Goal: Task Accomplishment & Management: Manage account settings

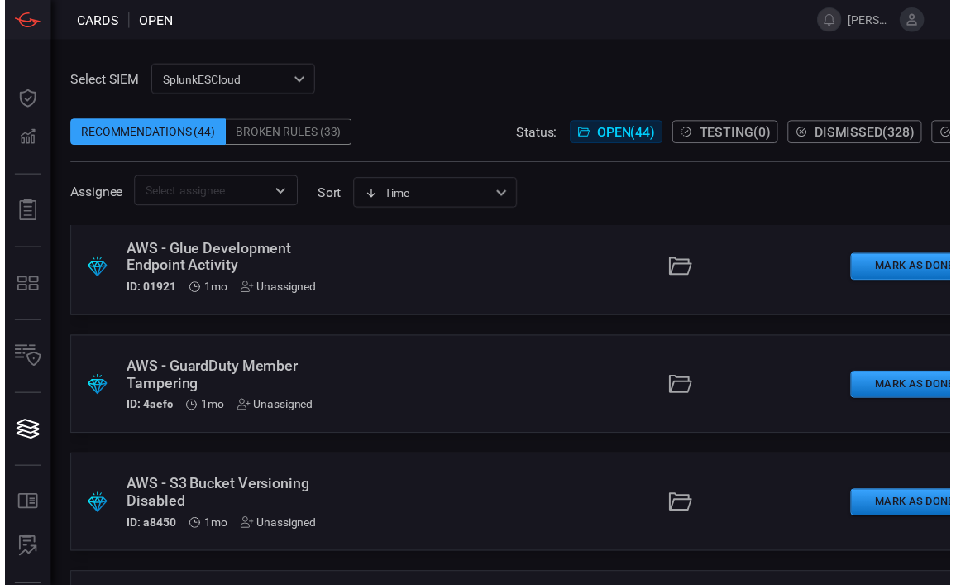
scroll to position [251, 0]
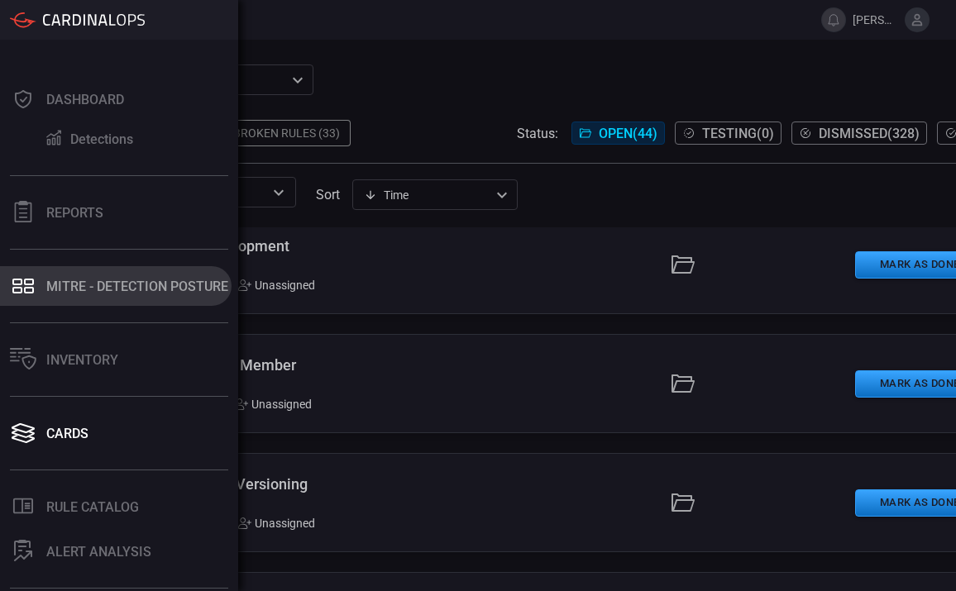
click at [17, 284] on icon at bounding box center [17, 282] width 10 height 7
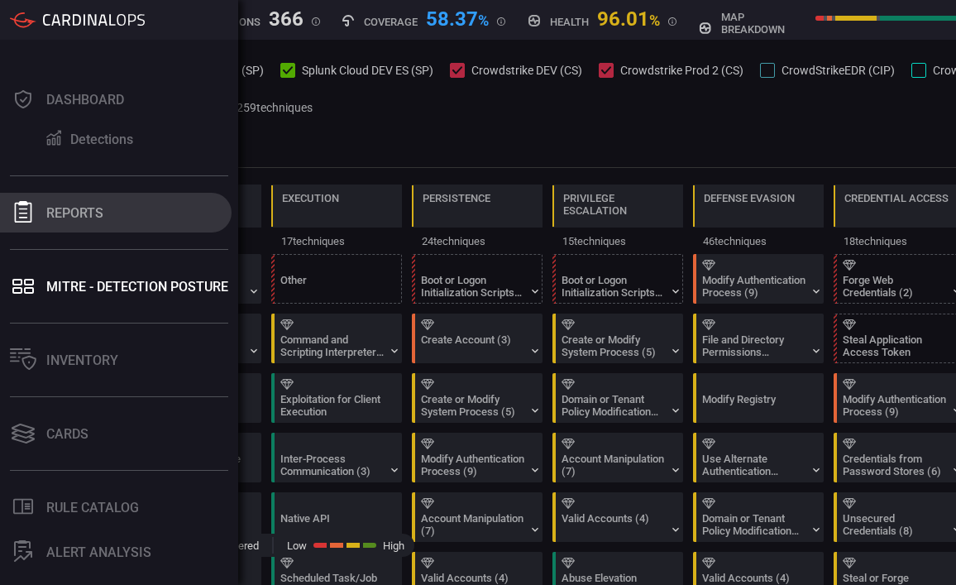
click at [24, 207] on icon at bounding box center [23, 212] width 22 height 22
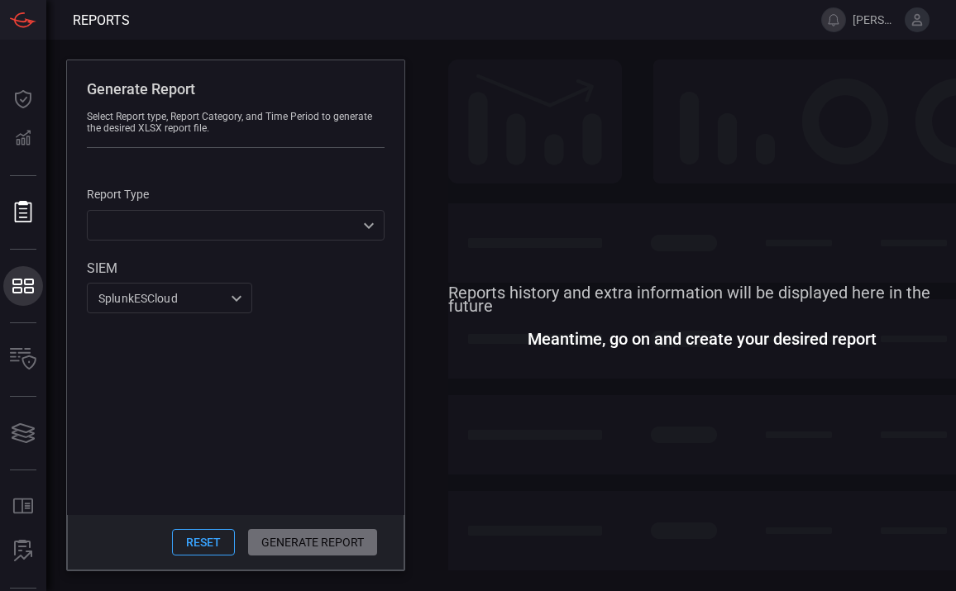
click at [26, 278] on icon at bounding box center [23, 286] width 26 height 23
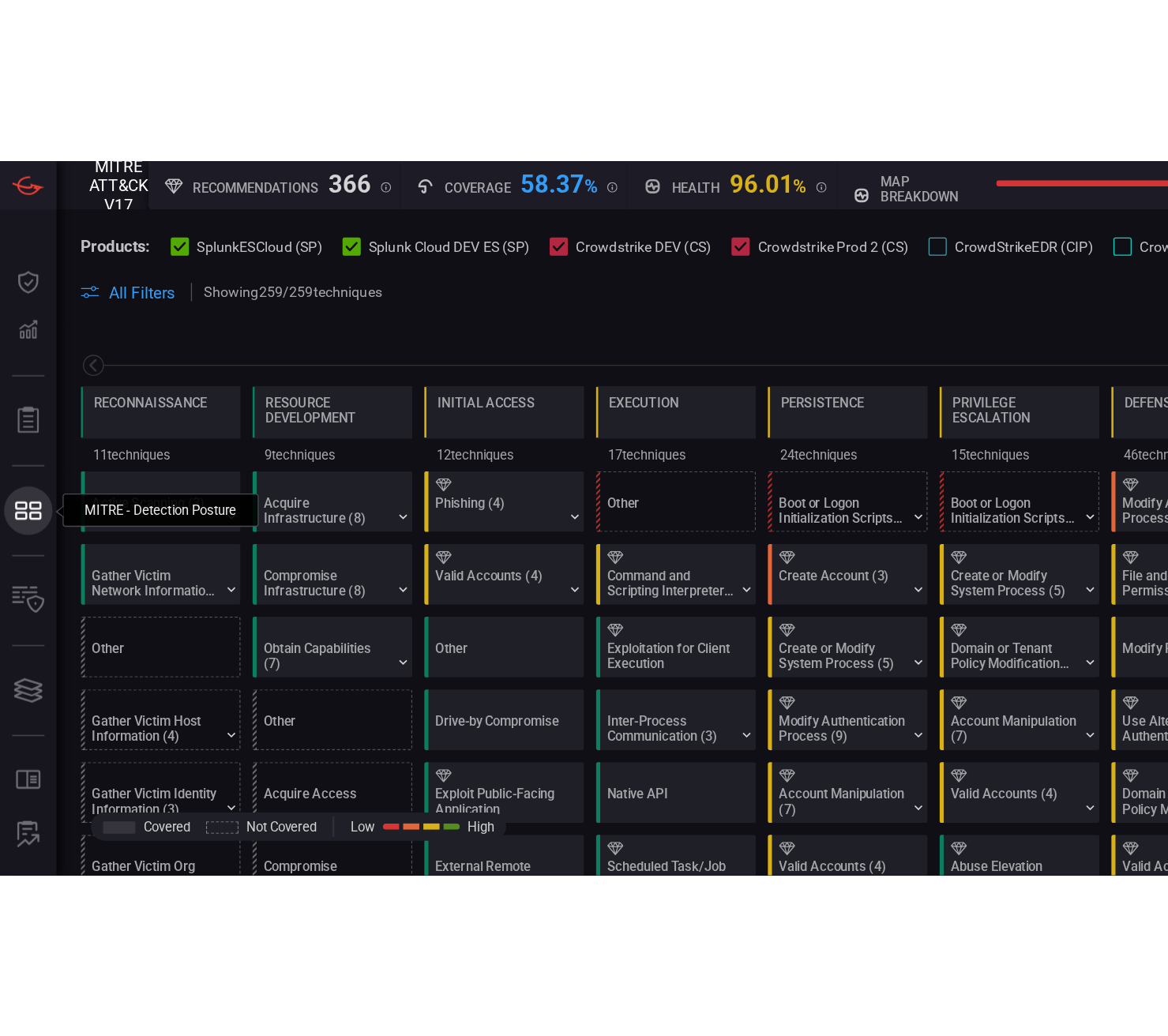
scroll to position [0, 207]
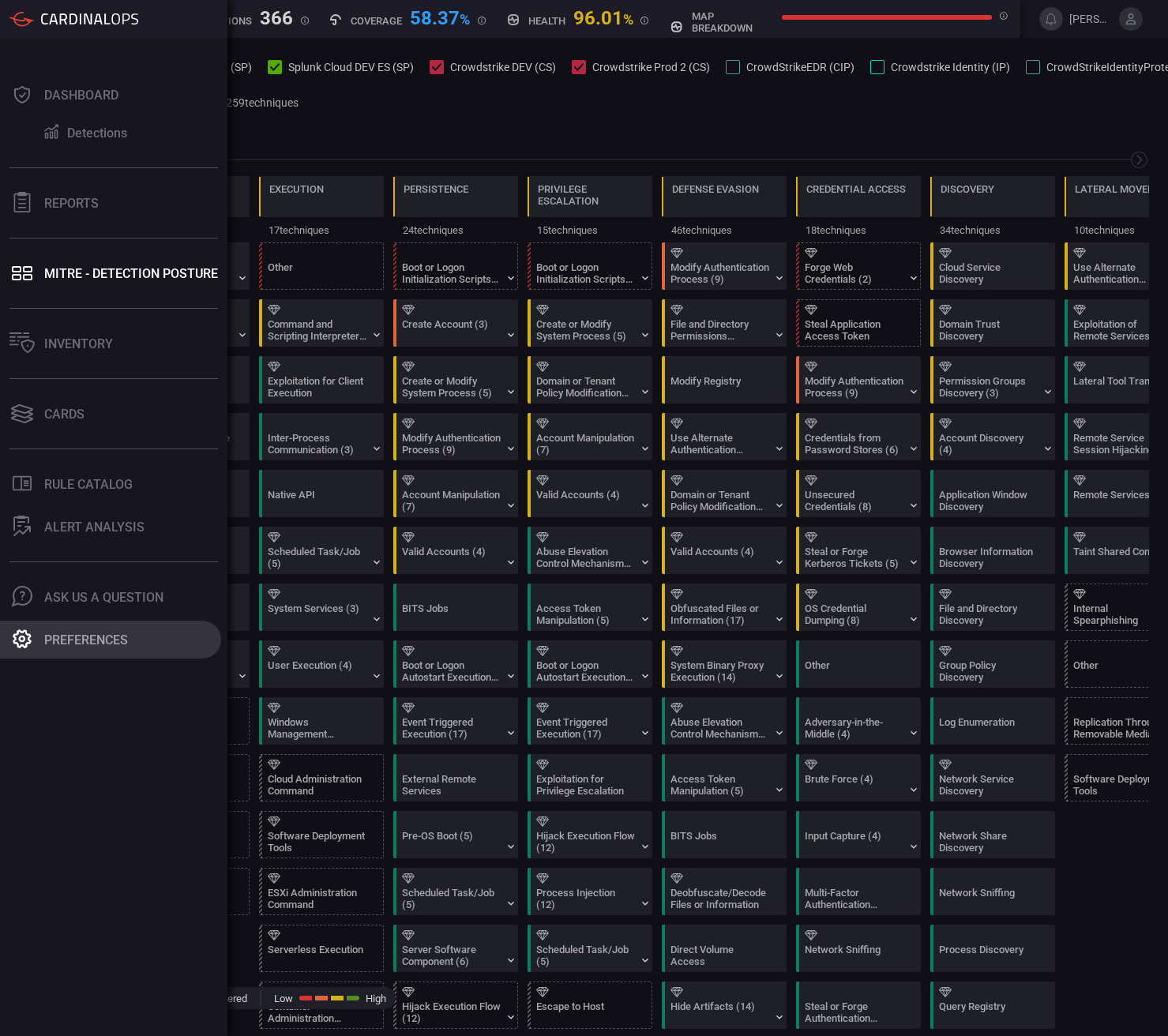
click at [84, 563] on div "Preferences" at bounding box center [86, 640] width 84 height 15
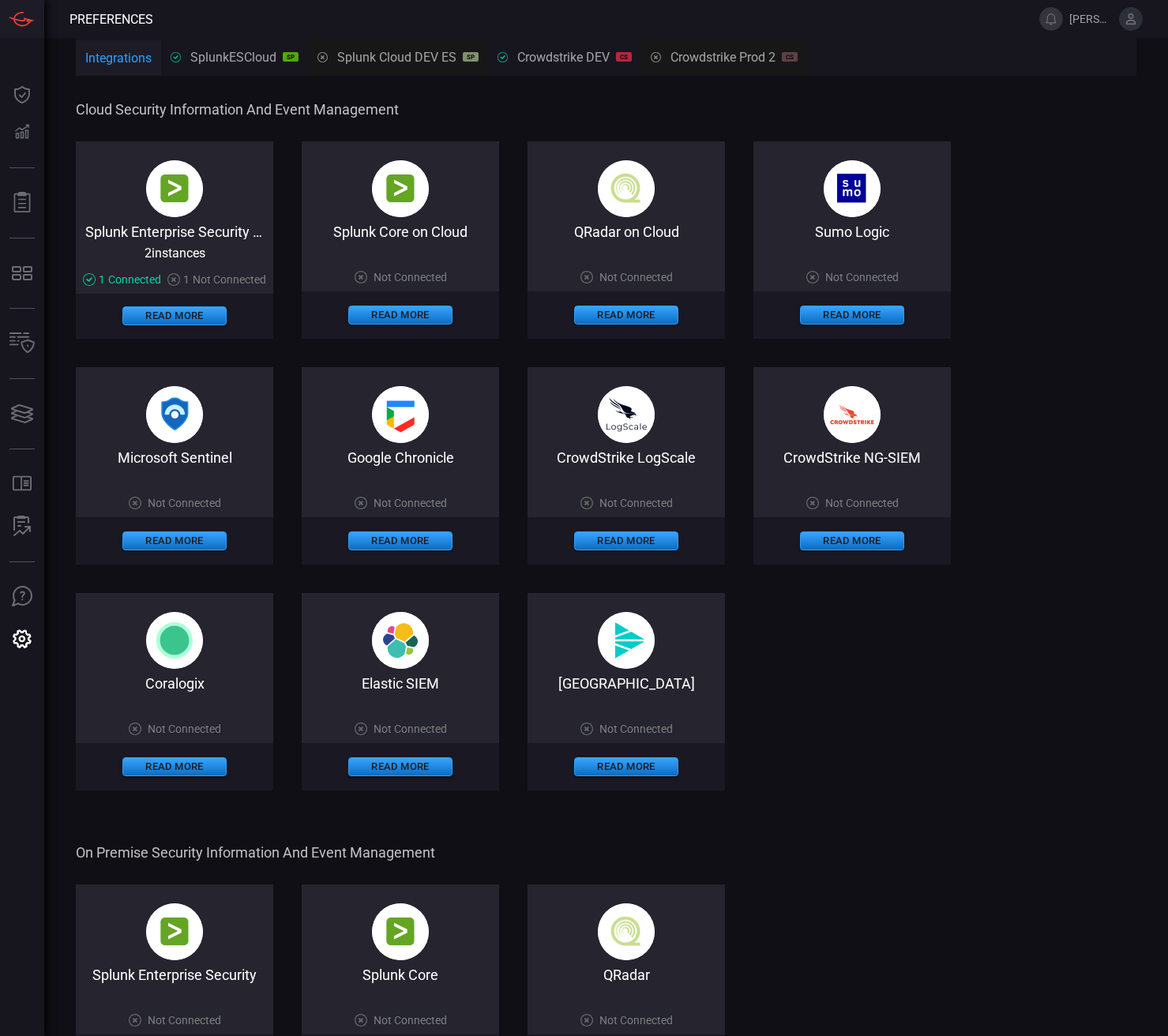
click at [183, 230] on div "Splunk Enterprise Security on Cloud" at bounding box center [174, 231] width 198 height 16
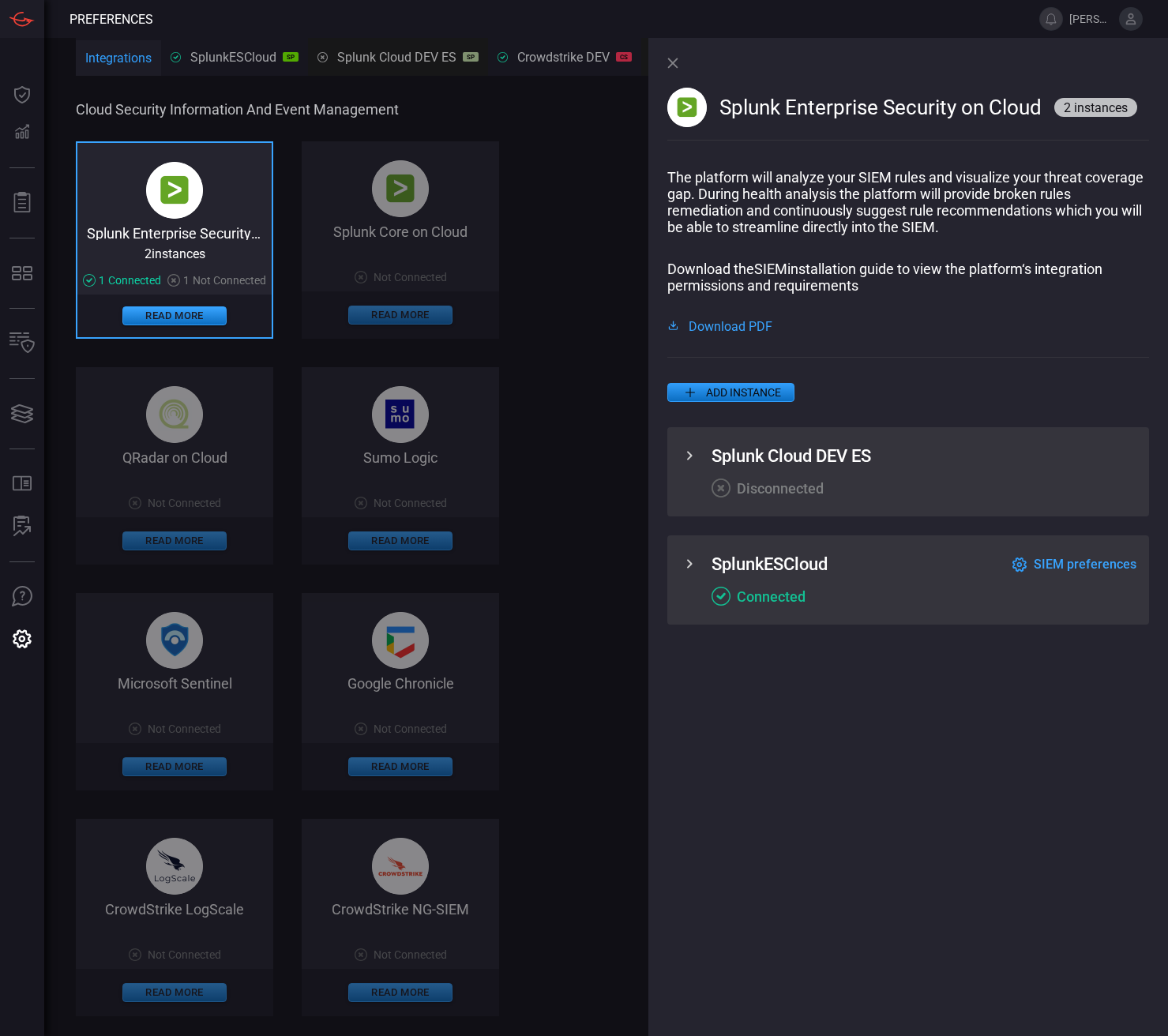
click at [704, 455] on div "Splunk Cloud DEV ES Disconnected" at bounding box center [908, 471] width 481 height 89
click at [693, 458] on icon at bounding box center [690, 455] width 19 height 19
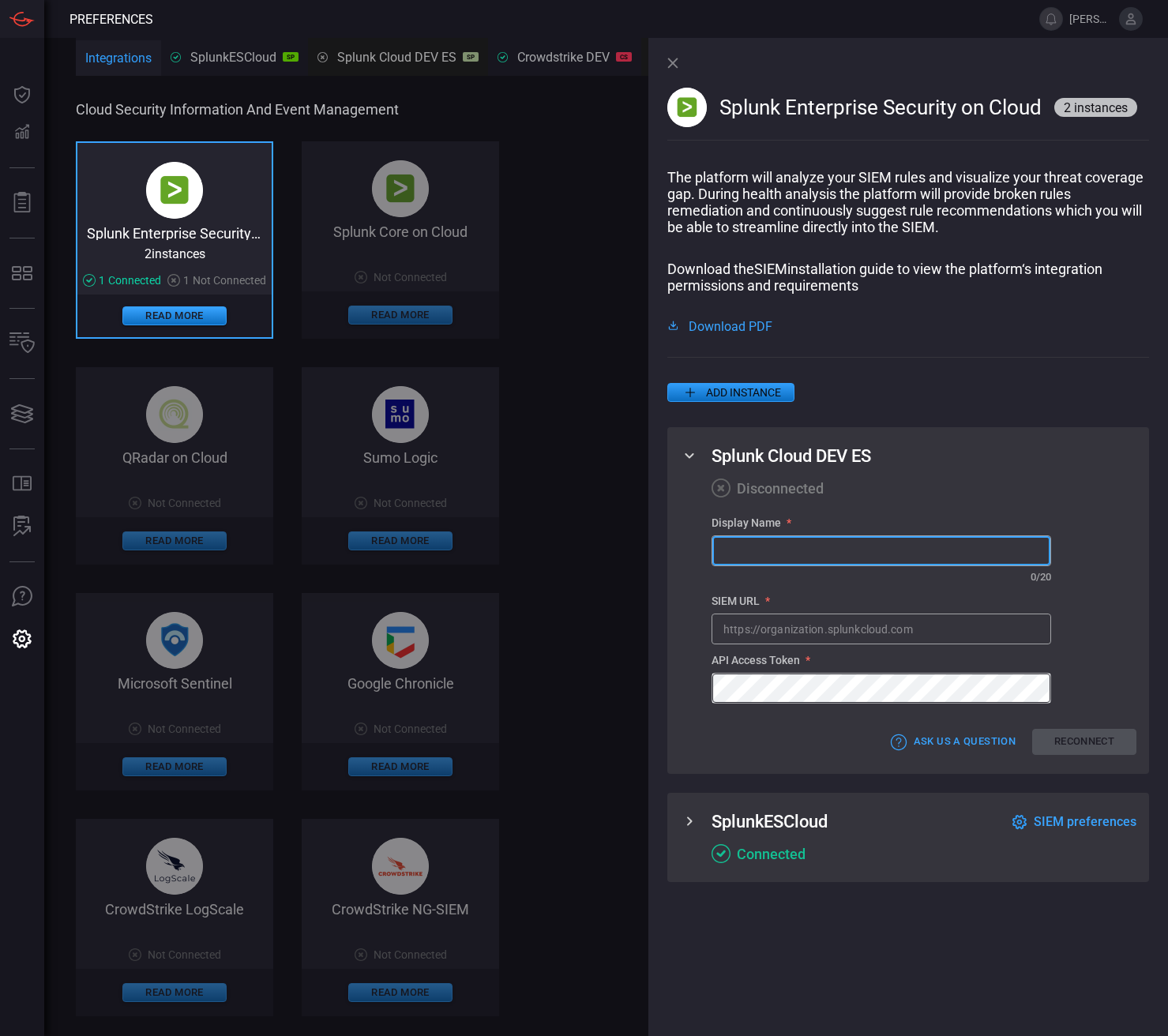
click at [763, 550] on input "text" at bounding box center [881, 551] width 338 height 30
type input "Splunk DEV"
click at [683, 563] on icon at bounding box center [690, 821] width 19 height 19
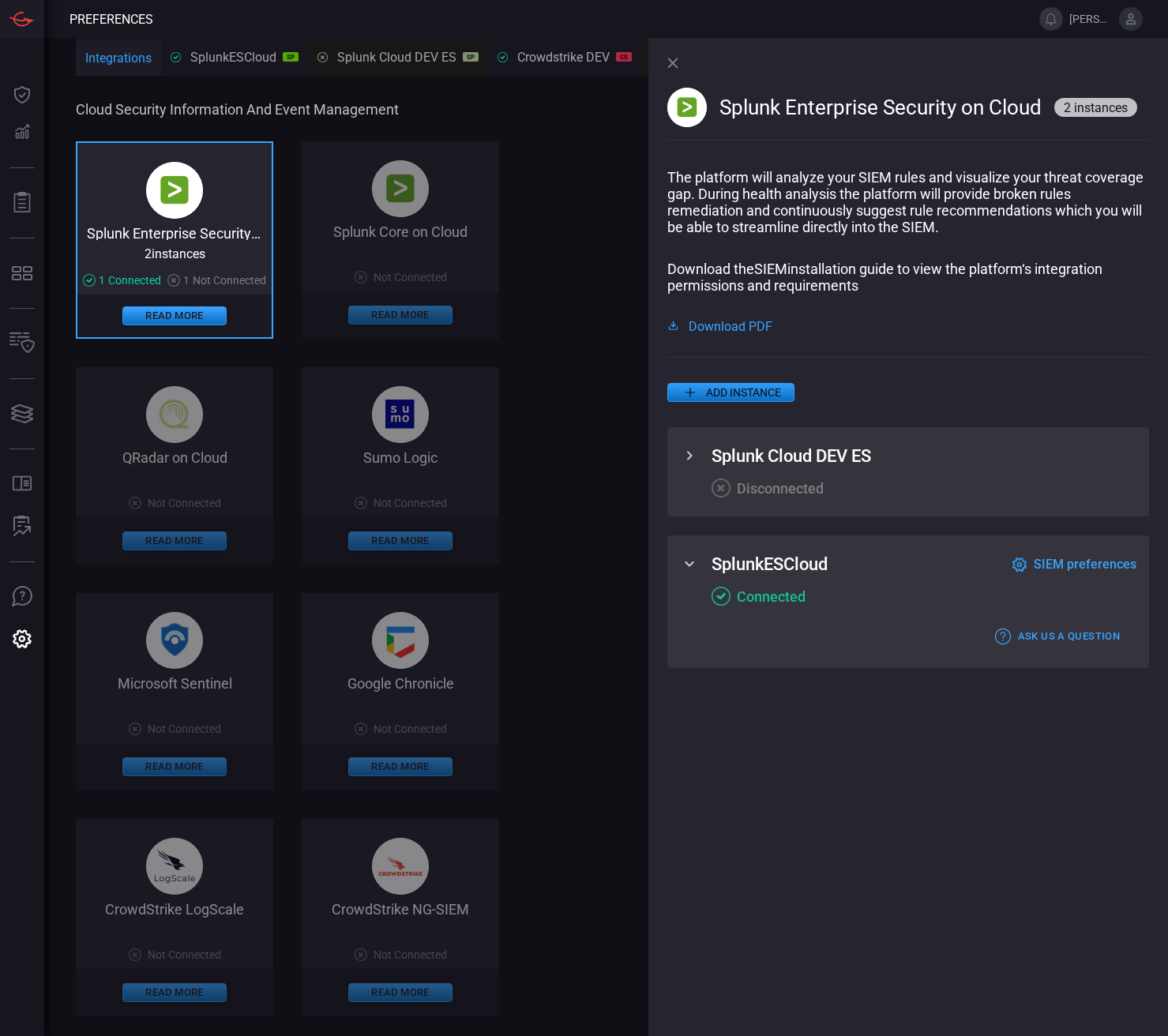
click at [689, 462] on icon at bounding box center [690, 455] width 19 height 19
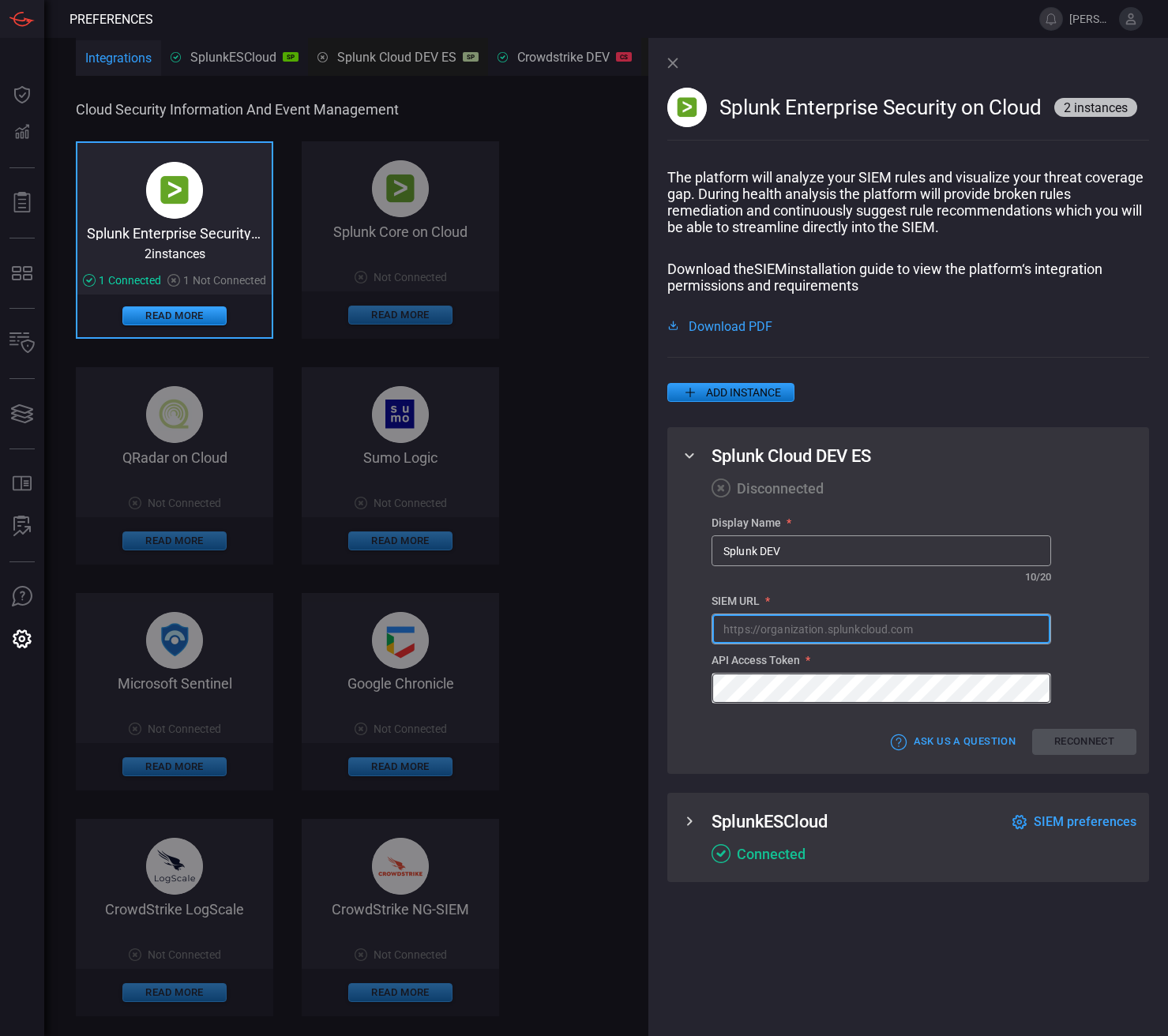
paste input "https://es-circ-emea-dev.splunkcloud.com/"
type input "https://es-circ-emea-dev.splunkcloud.com/"
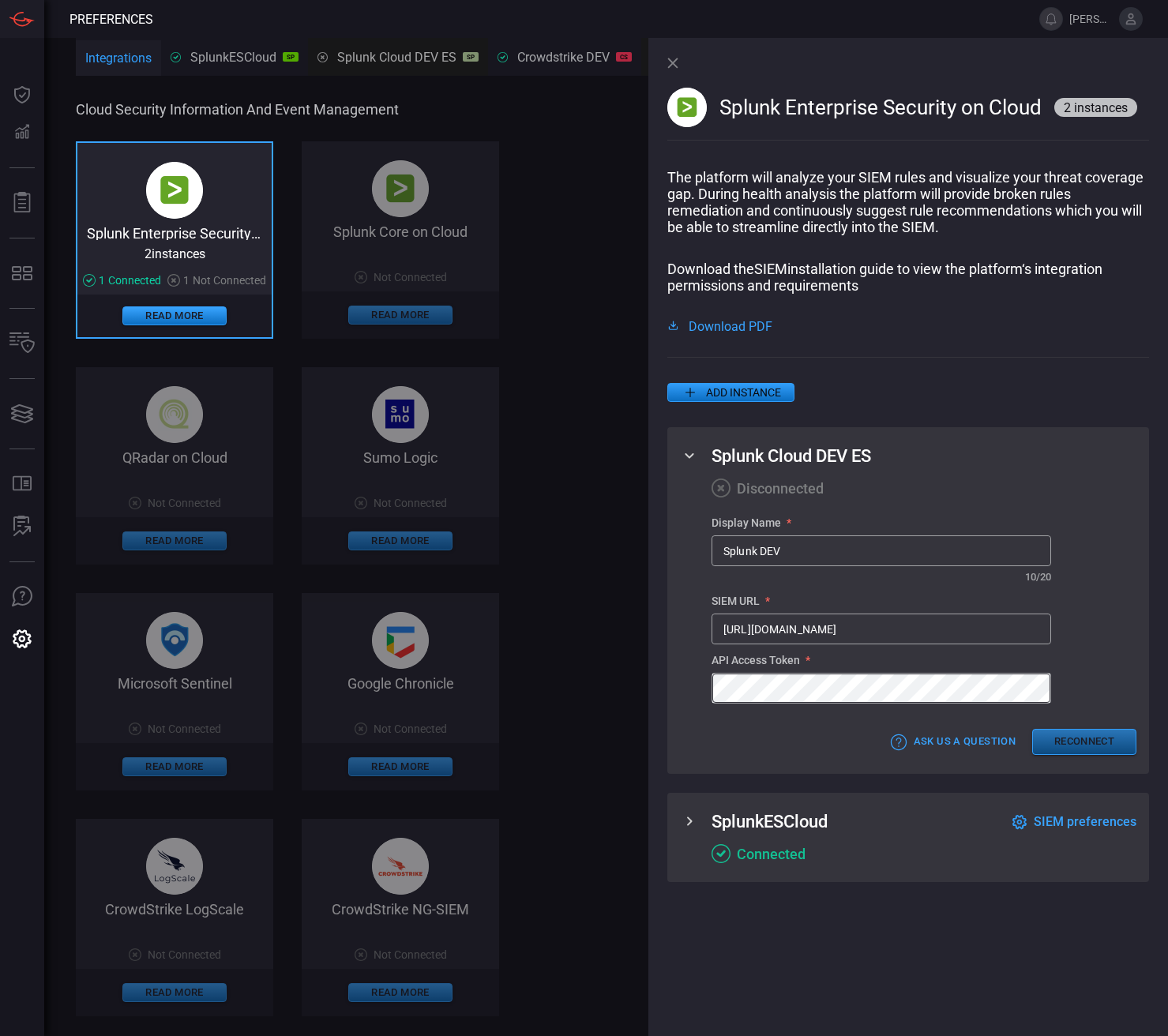
click at [912, 563] on button "Reconnect" at bounding box center [1084, 741] width 104 height 26
click at [684, 563] on icon at bounding box center [690, 821] width 19 height 19
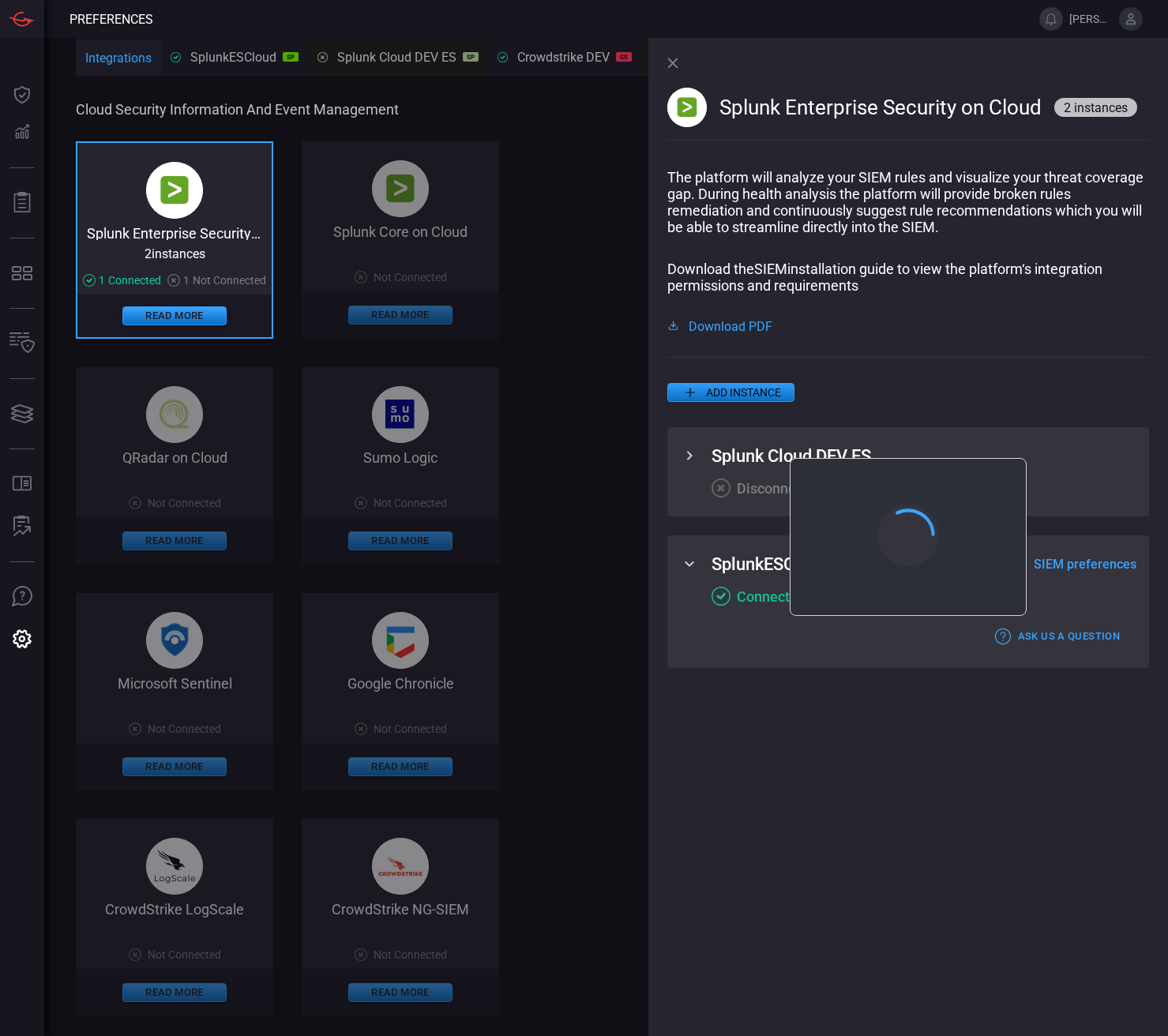
click at [688, 563] on icon at bounding box center [689, 564] width 9 height 6
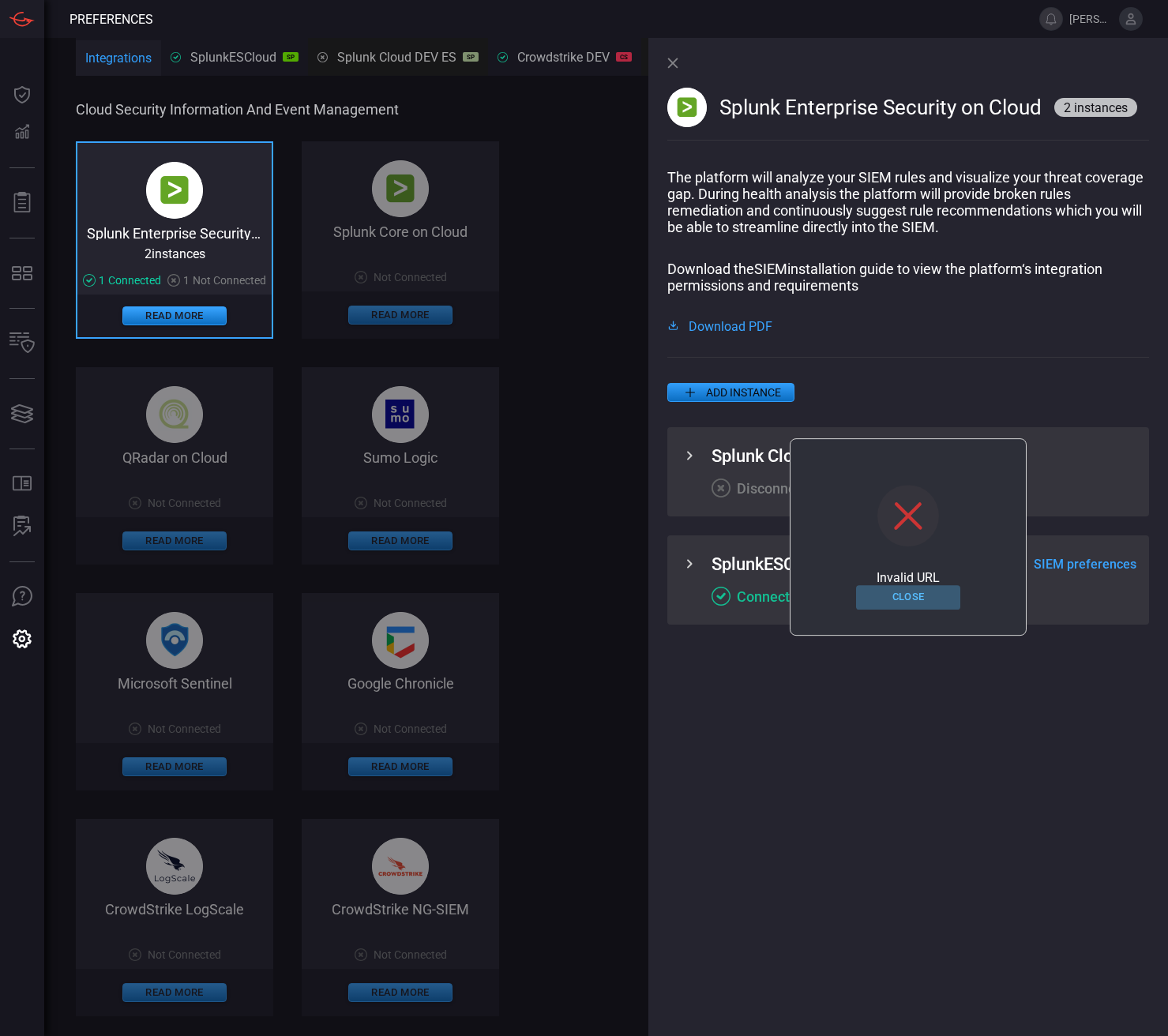
click at [912, 563] on button "Close" at bounding box center [907, 598] width 104 height 25
click at [691, 453] on icon at bounding box center [690, 455] width 19 height 19
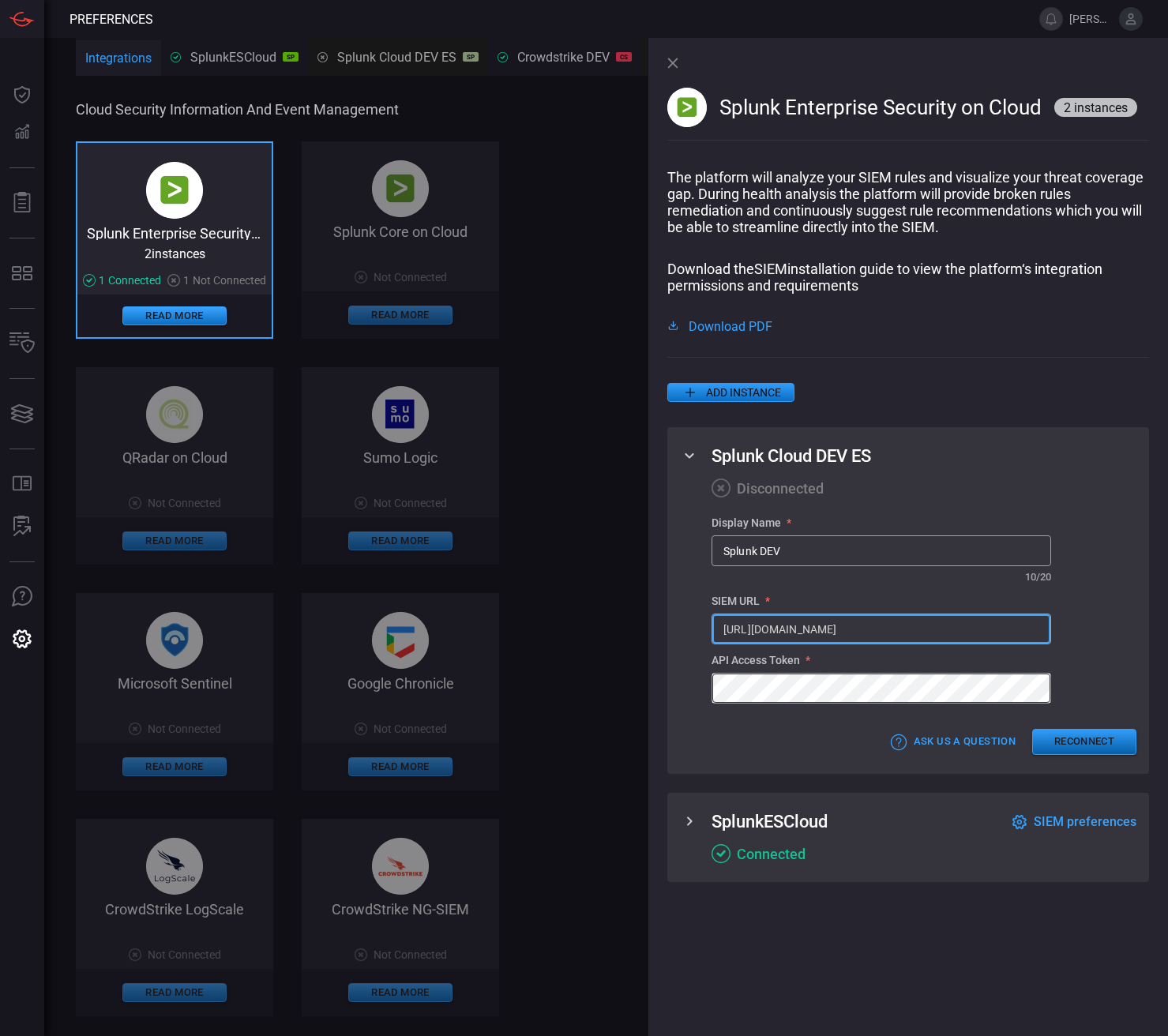
type input "https://es-circ-emea-dev.splunkcloud.com"
click at [912, 563] on button "Reconnect" at bounding box center [1084, 741] width 104 height 26
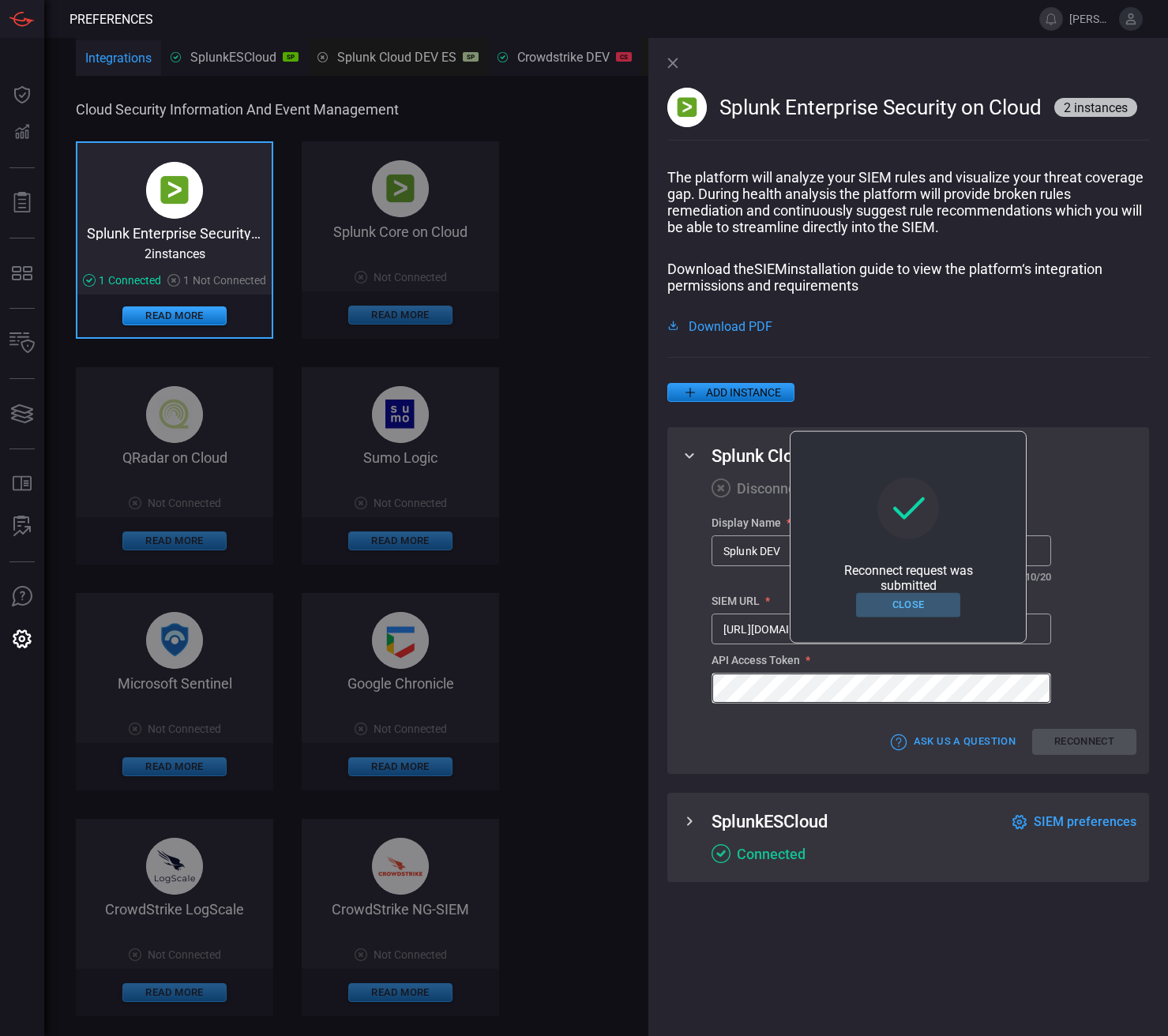
click at [900, 563] on button "Close" at bounding box center [907, 605] width 104 height 25
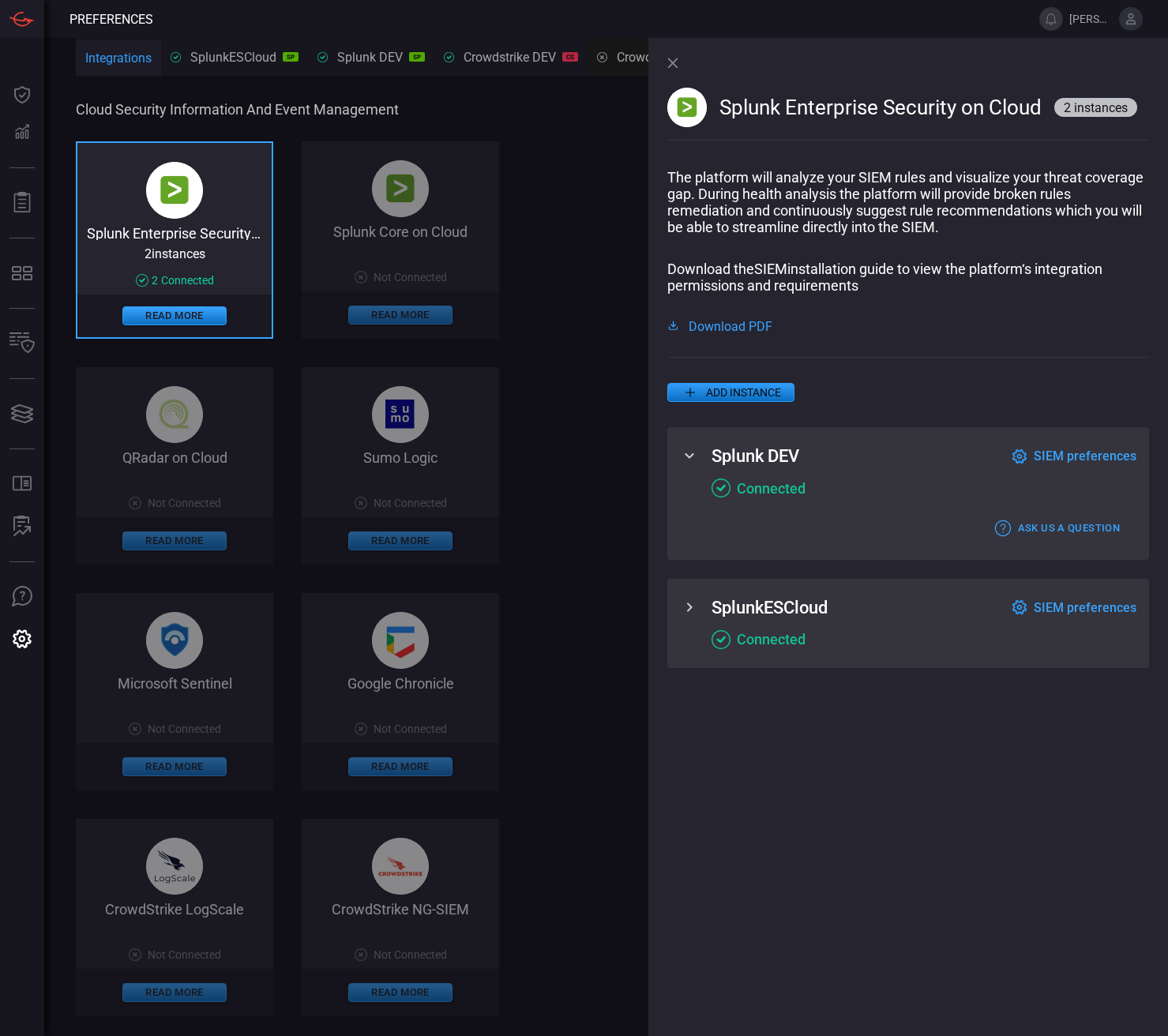
click at [695, 453] on icon at bounding box center [690, 455] width 19 height 19
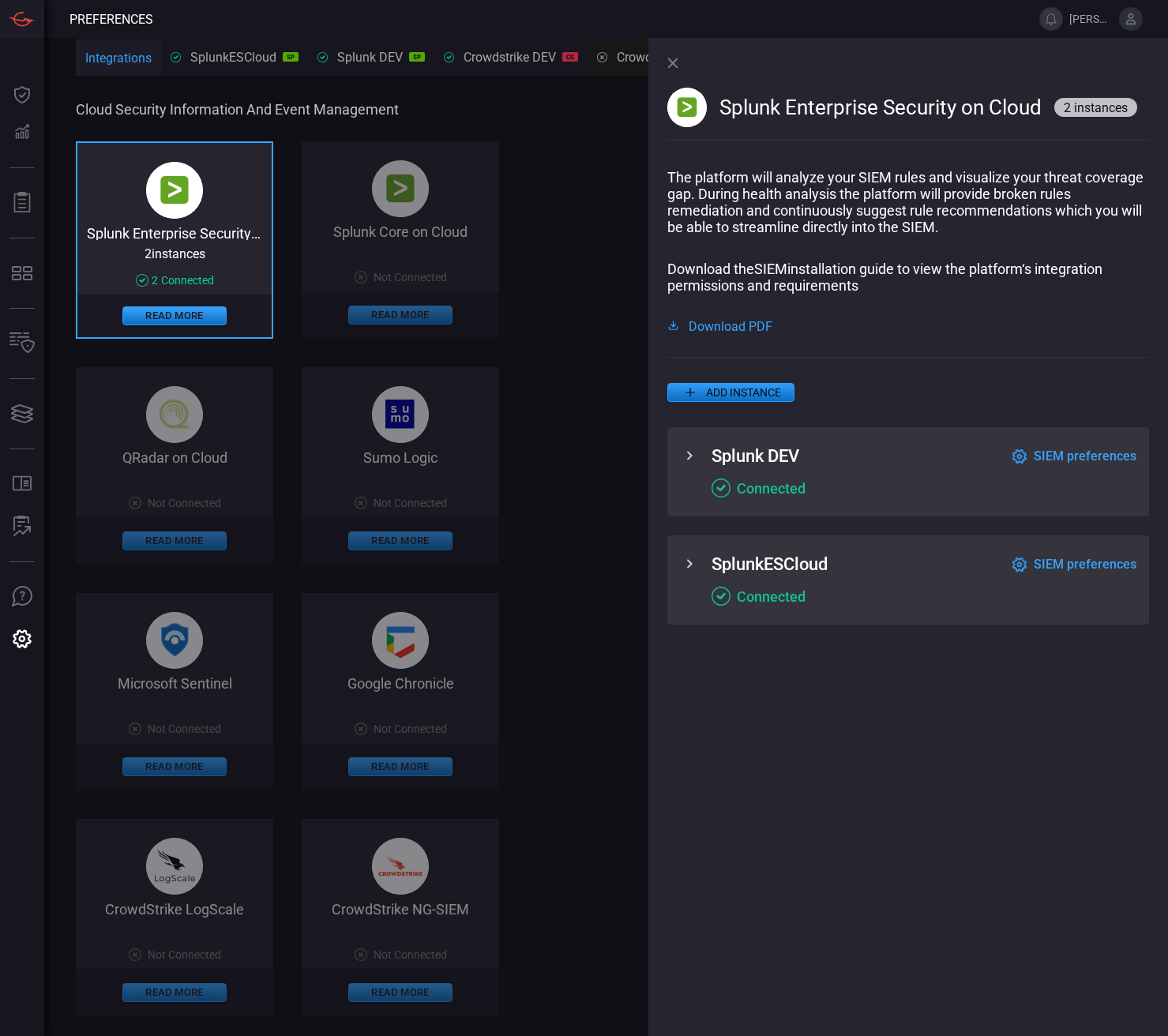
click at [689, 453] on icon at bounding box center [690, 455] width 6 height 9
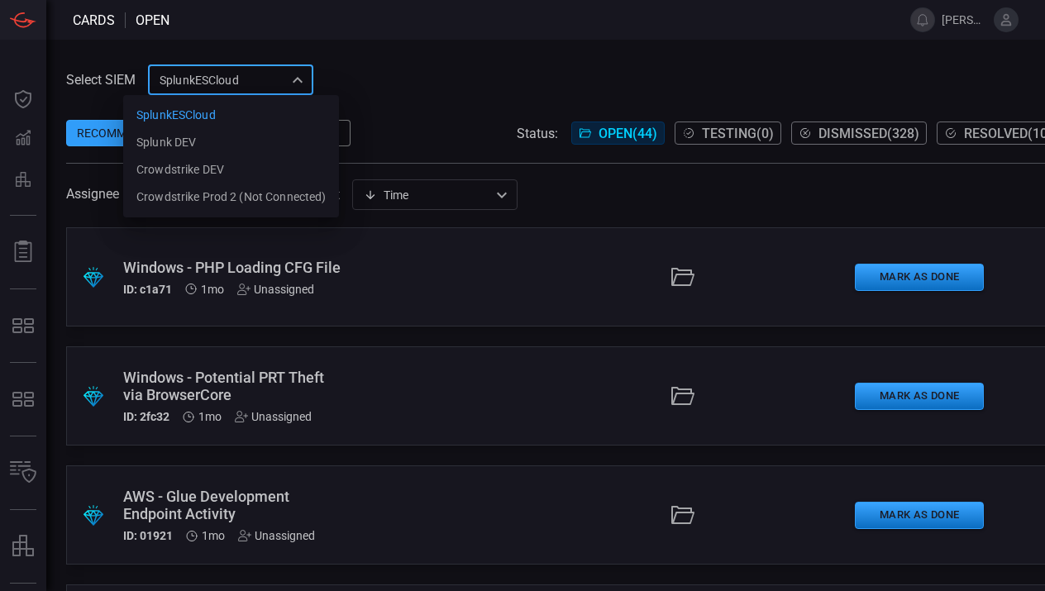
click at [204, 80] on div "SplunkESCloud 3e534c61-bc95-4ae3-8de7-00cedbbdd535 SplunkESCloud Splunk DEV Cro…" at bounding box center [230, 80] width 165 height 31
click at [199, 136] on li "Splunk DEV" at bounding box center [231, 142] width 216 height 27
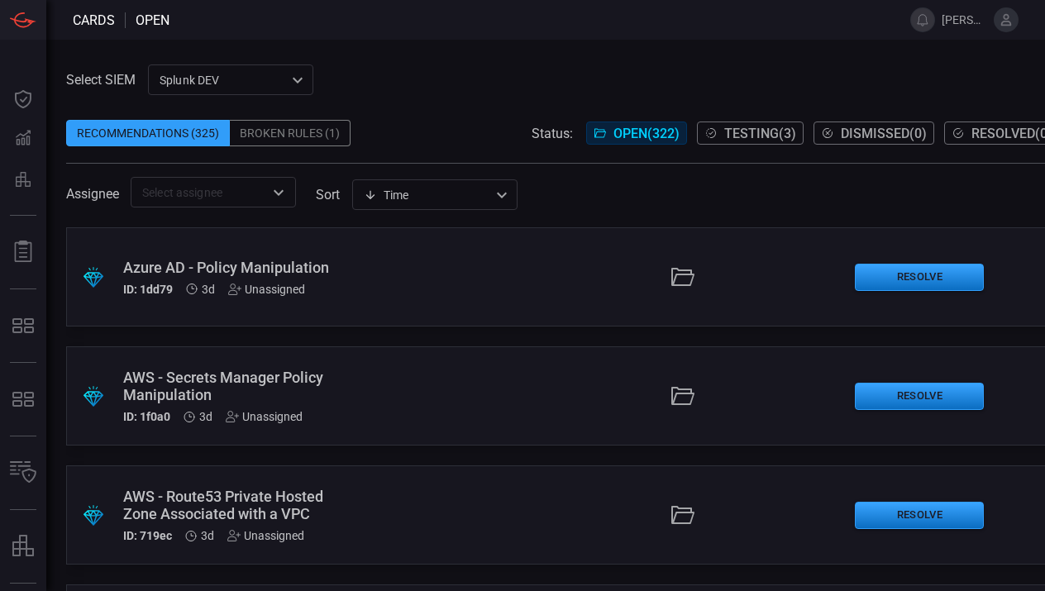
scroll to position [30, 0]
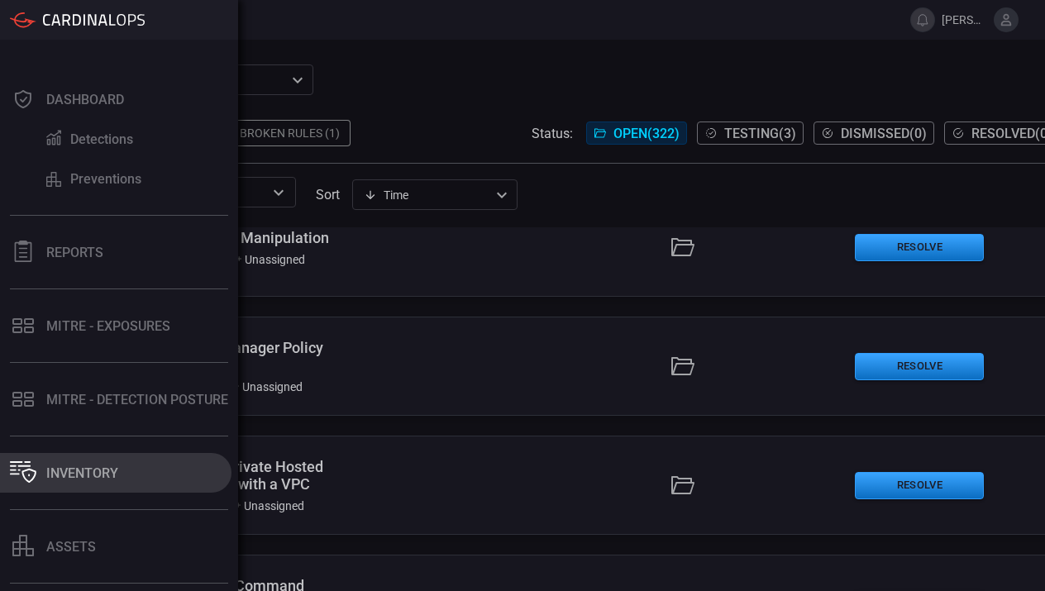
click at [89, 478] on div "Inventory" at bounding box center [82, 474] width 72 height 16
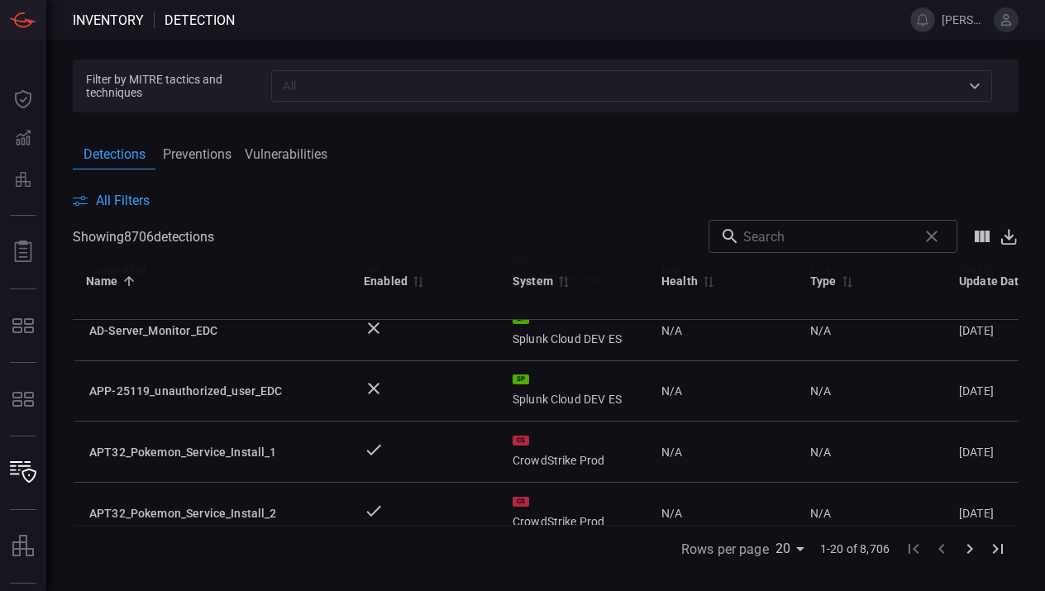
scroll to position [77, 0]
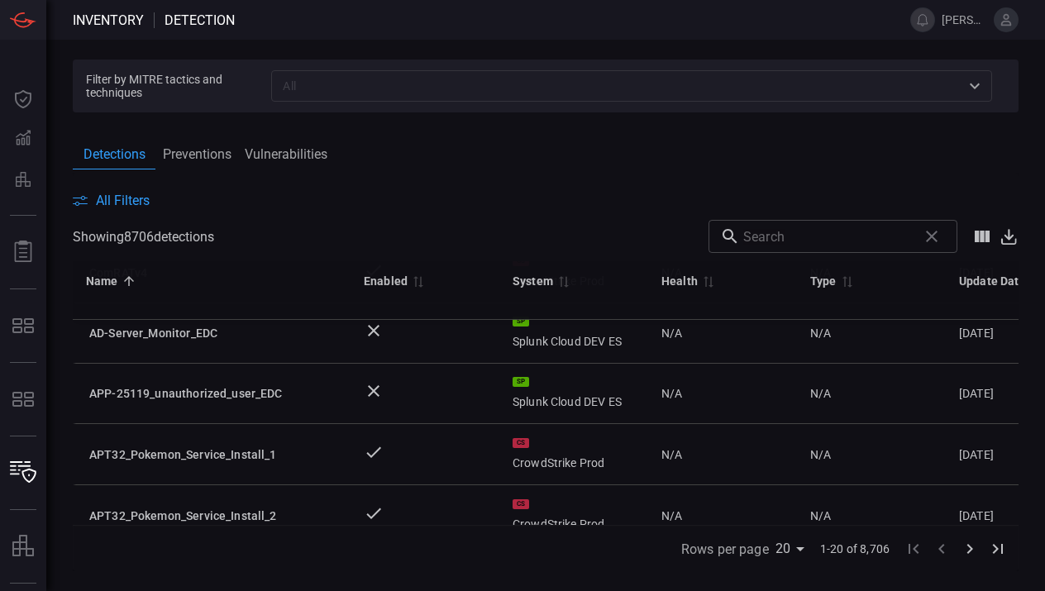
click at [108, 194] on span "All Filters" at bounding box center [123, 201] width 54 height 16
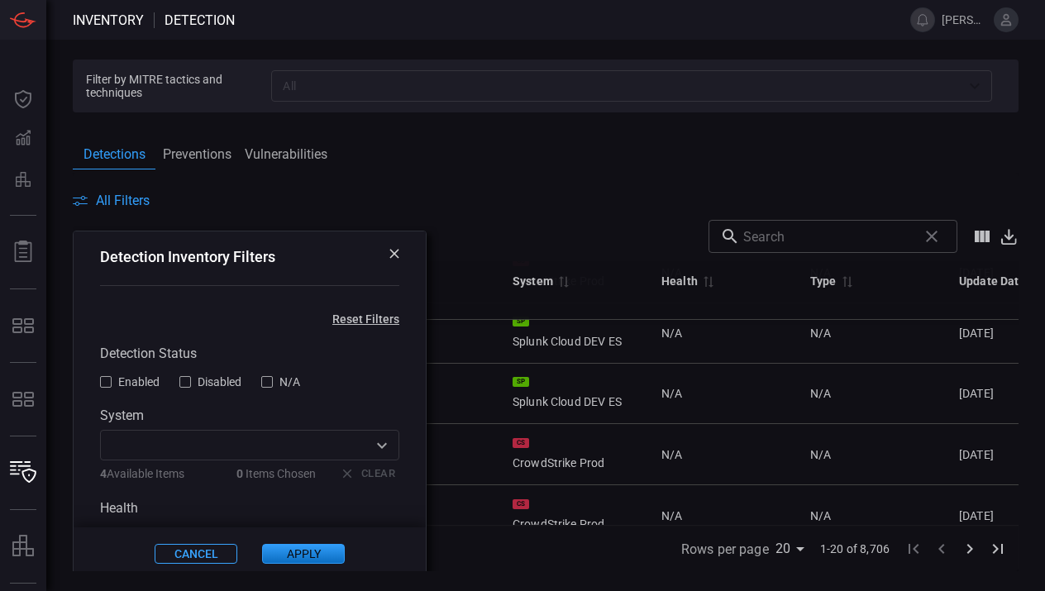
scroll to position [0, 0]
click at [193, 303] on div "Detection Inventory Filters" at bounding box center [250, 269] width 352 height 74
click at [187, 291] on div "Detection Inventory Filters" at bounding box center [250, 269] width 352 height 74
click at [205, 453] on input "text" at bounding box center [236, 445] width 262 height 21
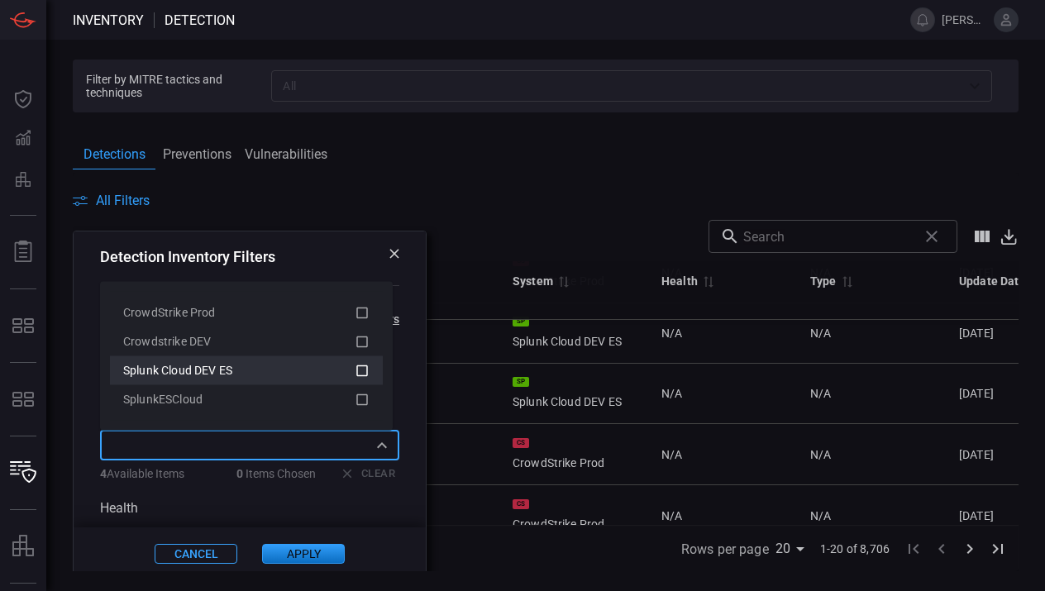
click at [370, 372] on li "Splunk Cloud DEV ES" at bounding box center [246, 370] width 273 height 29
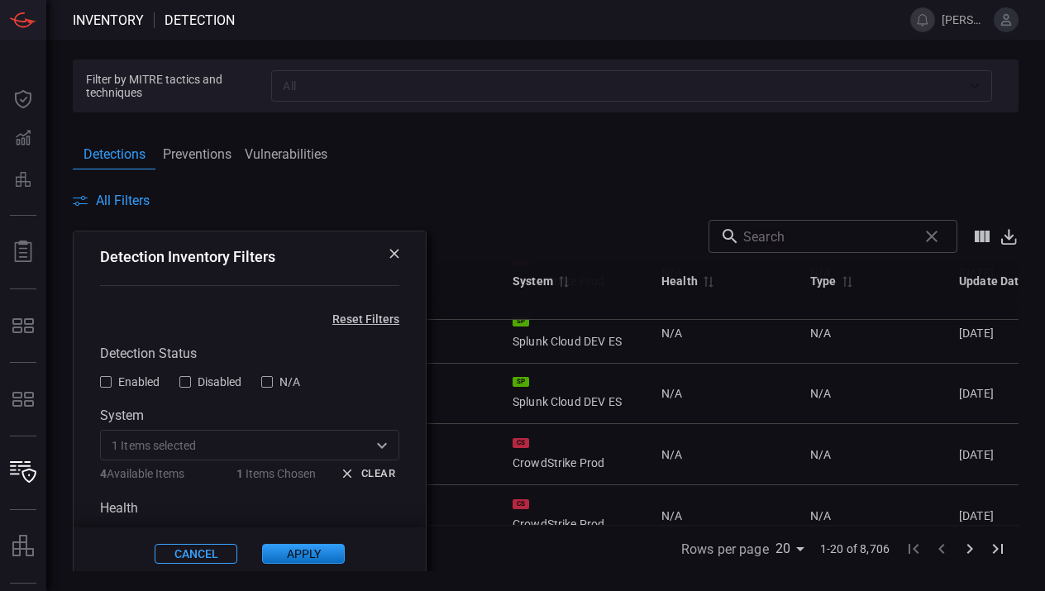
click at [304, 547] on button "Apply" at bounding box center [303, 554] width 83 height 20
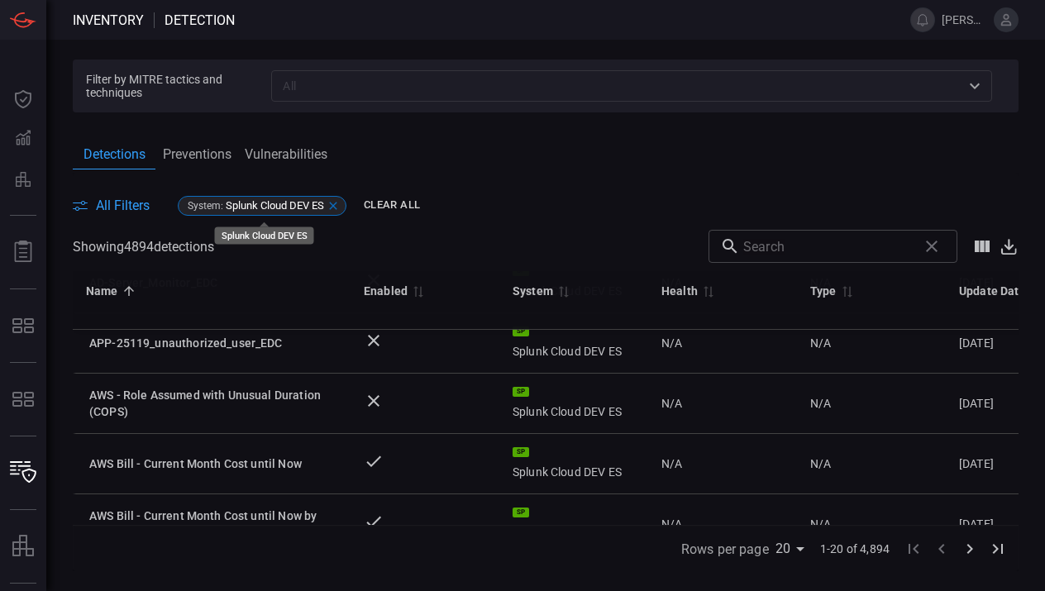
click at [338, 209] on icon at bounding box center [333, 205] width 13 height 13
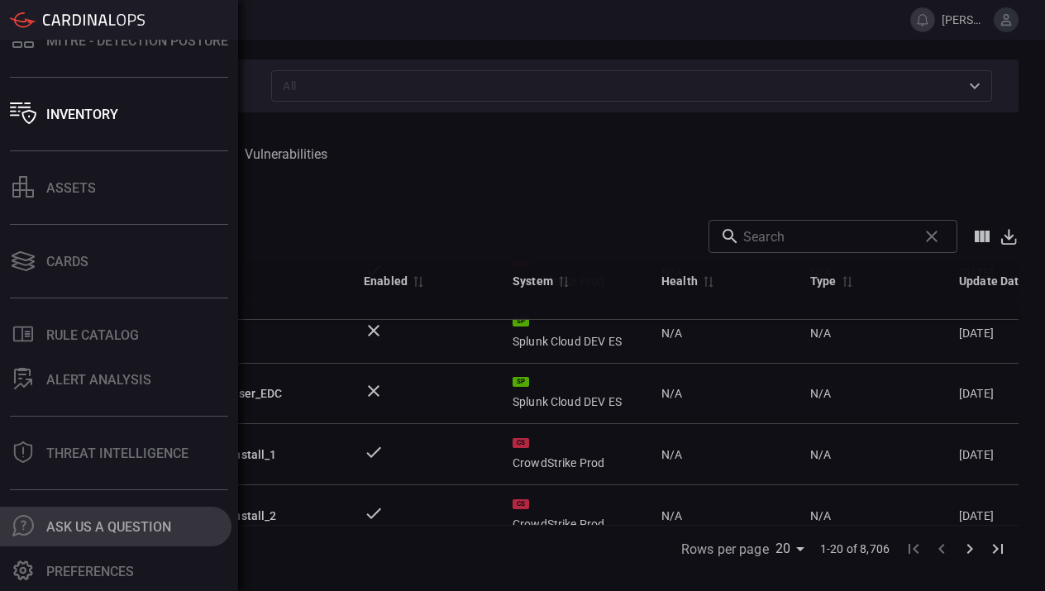
scroll to position [359, 0]
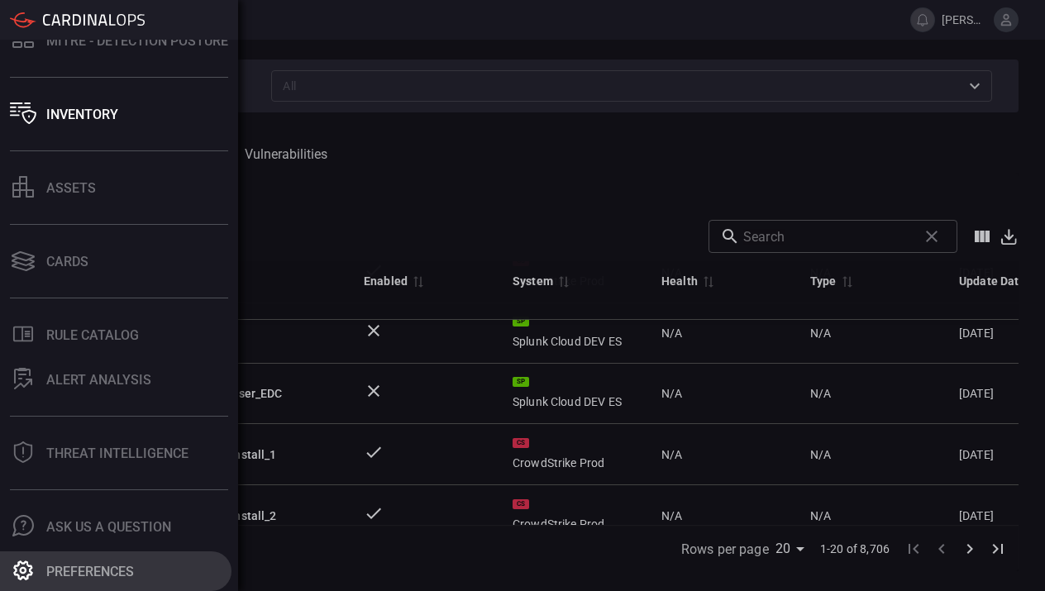
click at [101, 562] on button "Preferences" at bounding box center [116, 572] width 232 height 40
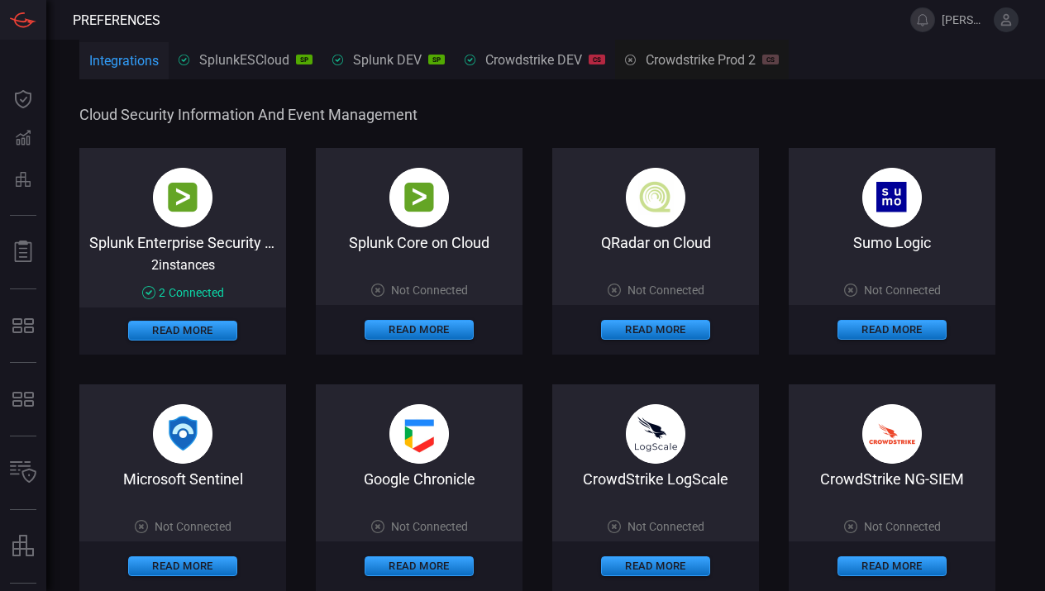
click at [188, 225] on img at bounding box center [183, 198] width 60 height 60
